Goal: Task Accomplishment & Management: Use online tool/utility

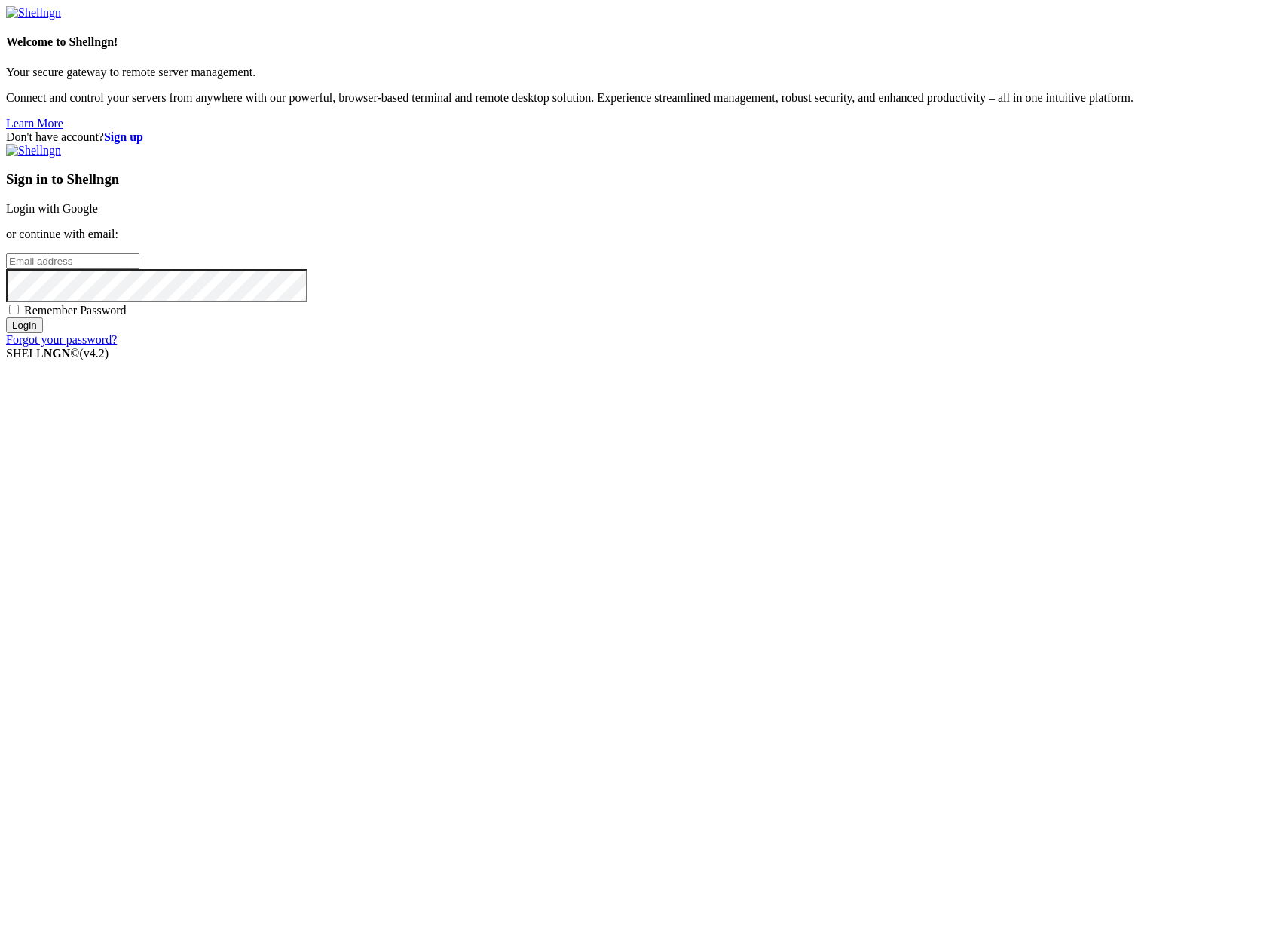
click at [867, 347] on div "Sign in to Shellngn Login with Google or continue with email: Remember Password…" at bounding box center [644, 244] width 1275 height 202
drag, startPoint x: 860, startPoint y: 454, endPoint x: 872, endPoint y: 429, distance: 27.7
click at [140, 269] on input "email" at bounding box center [73, 261] width 133 height 16
type input "[PERSON_NAME][EMAIL_ADDRESS][DOMAIN_NAME]"
click at [43, 333] on input "Login" at bounding box center [25, 325] width 37 height 16
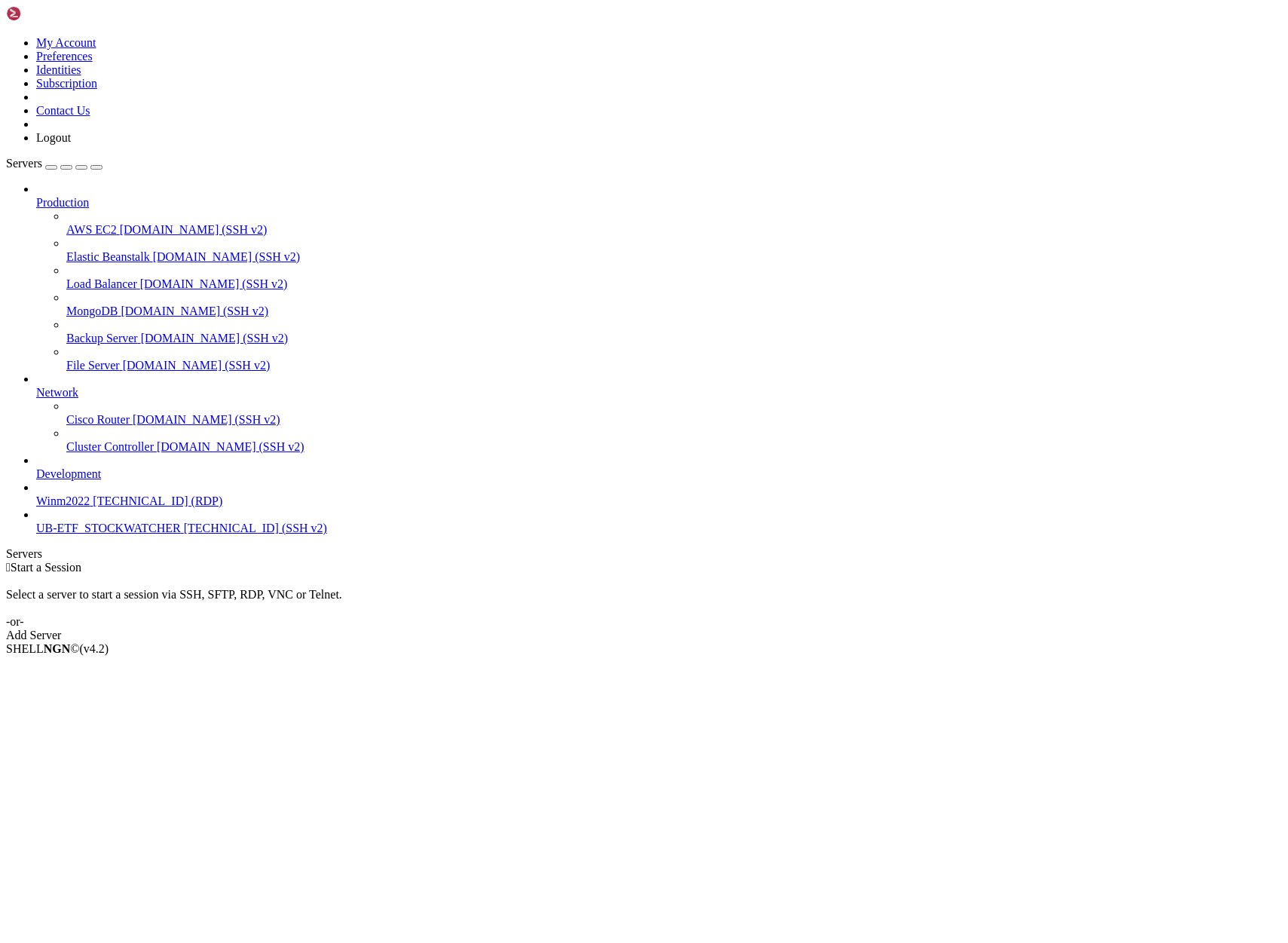
click at [184, 534] on span "[TECHNICAL_ID] (SSH v2)" at bounding box center [256, 528] width 143 height 13
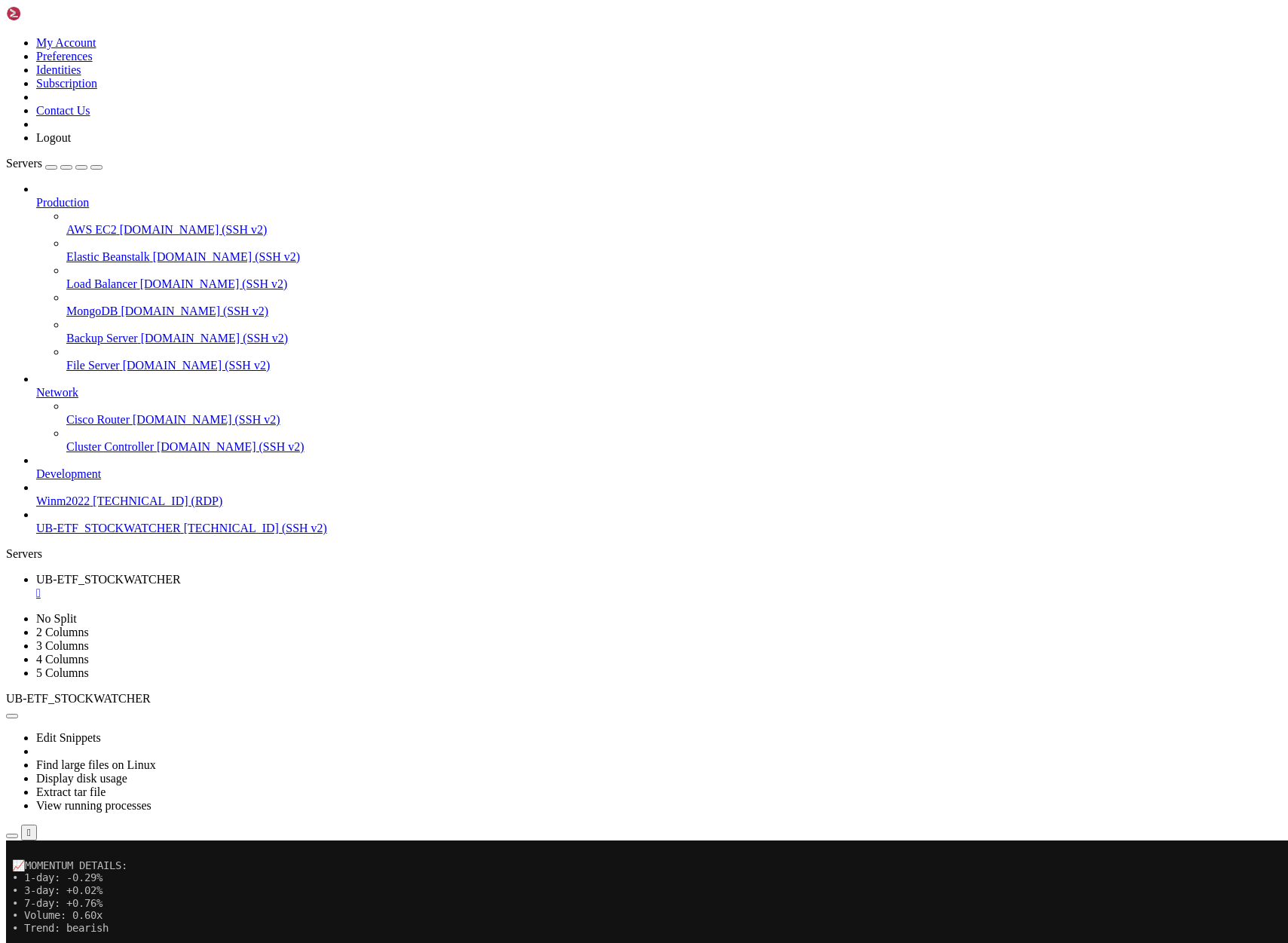
scroll to position [840, 0]
drag, startPoint x: 253, startPoint y: 1177, endPoint x: 13, endPoint y: 904, distance: 363.5
